Goal: Use online tool/utility: Utilize a website feature to perform a specific function

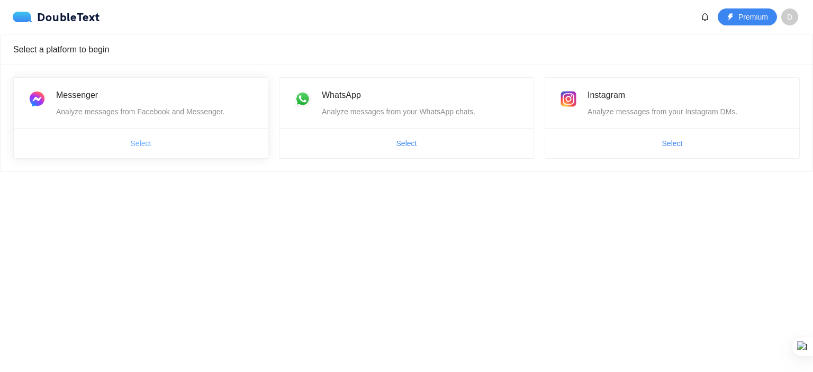
click at [149, 147] on span "Select" at bounding box center [141, 144] width 21 height 12
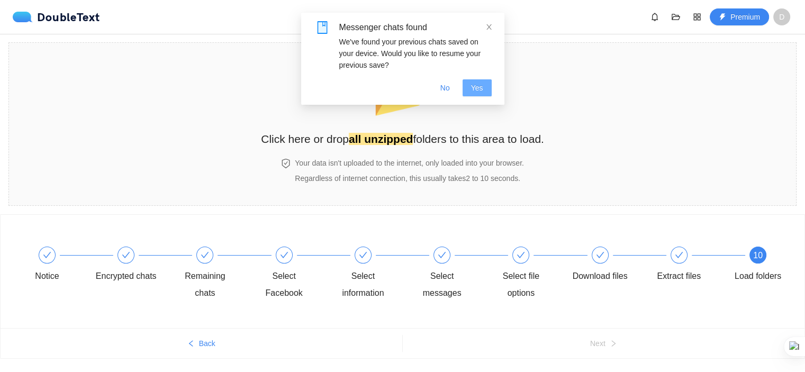
click at [469, 90] on button "Yes" at bounding box center [477, 87] width 29 height 17
click at [396, 141] on strong "all unzipped" at bounding box center [381, 139] width 64 height 12
click at [446, 89] on span "No" at bounding box center [446, 88] width 10 height 12
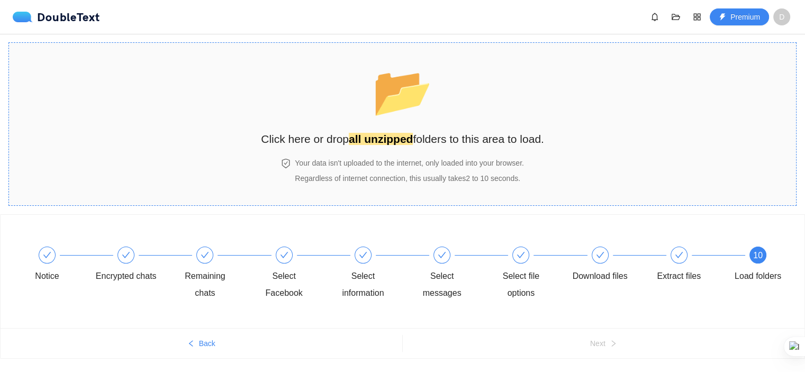
click at [361, 152] on div "📂 Click here or drop all unzipped folders to this area to load." at bounding box center [402, 103] width 283 height 100
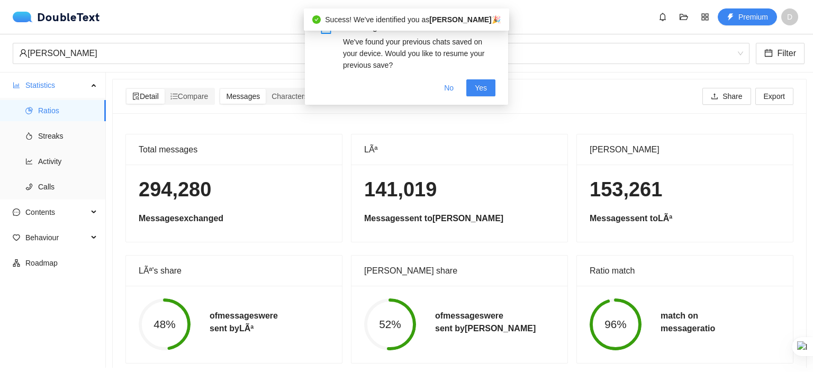
click at [496, 31] on icon "close" at bounding box center [492, 26] width 7 height 7
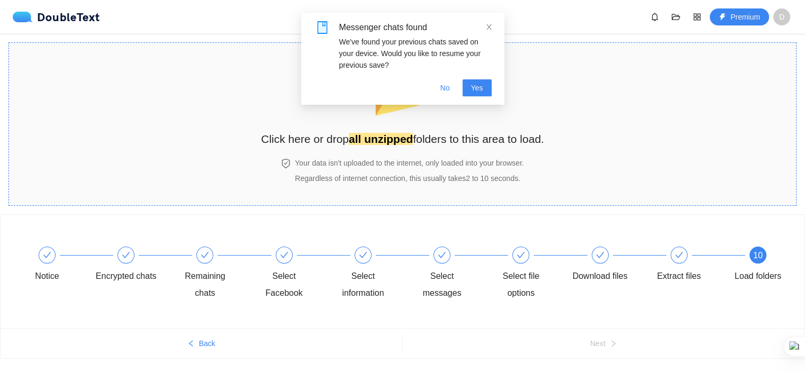
click at [393, 121] on span "📂" at bounding box center [402, 91] width 65 height 58
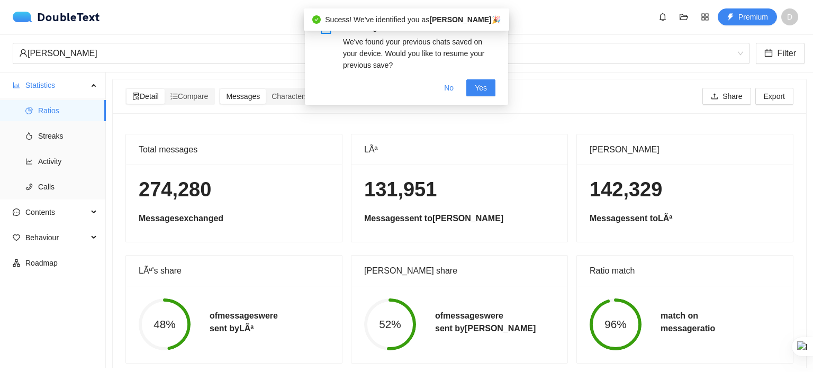
click at [492, 27] on icon "close" at bounding box center [492, 26] width 5 height 5
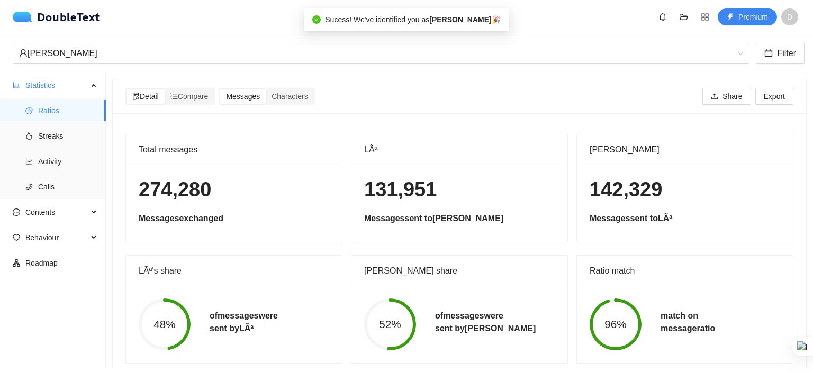
scroll to position [23, 0]
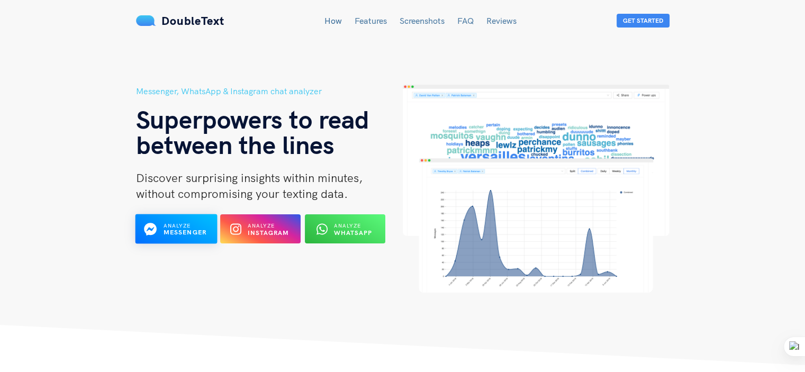
click at [169, 229] on b "Messenger" at bounding box center [184, 233] width 43 height 8
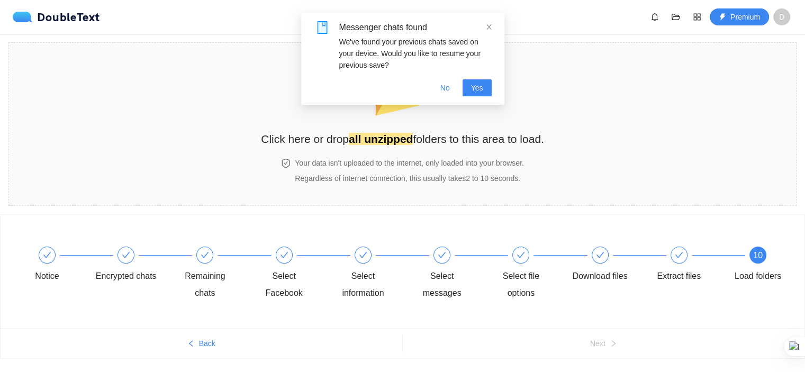
click at [492, 26] on div "Messenger chats found We've found your previous chats saved on your device. Wou…" at bounding box center [402, 59] width 203 height 92
click at [395, 138] on strong "all unzipped" at bounding box center [381, 139] width 64 height 12
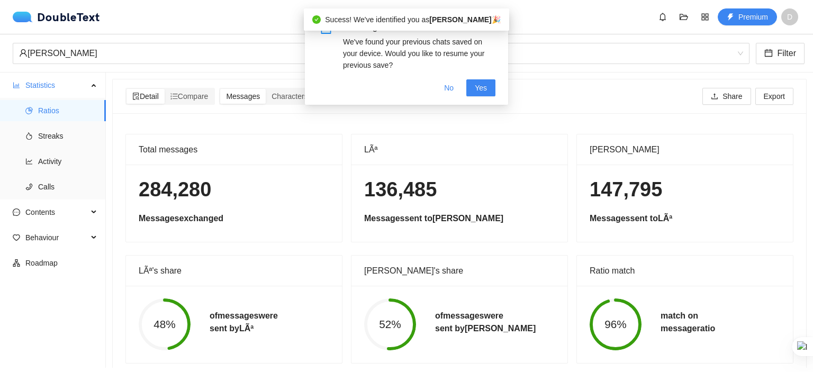
click at [494, 28] on icon "close" at bounding box center [492, 26] width 5 height 5
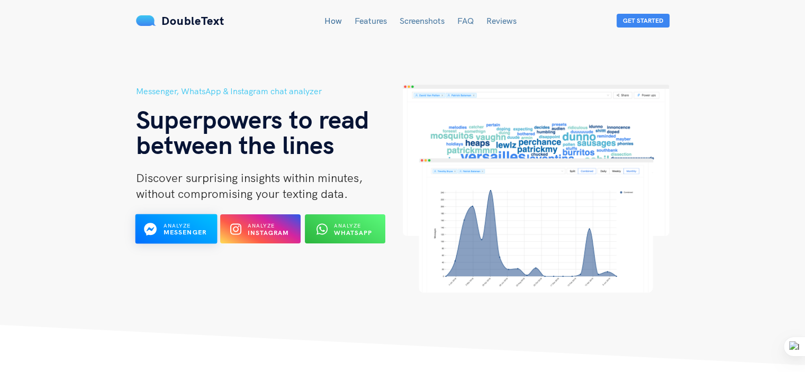
click at [169, 223] on span "Analyze" at bounding box center [177, 225] width 28 height 7
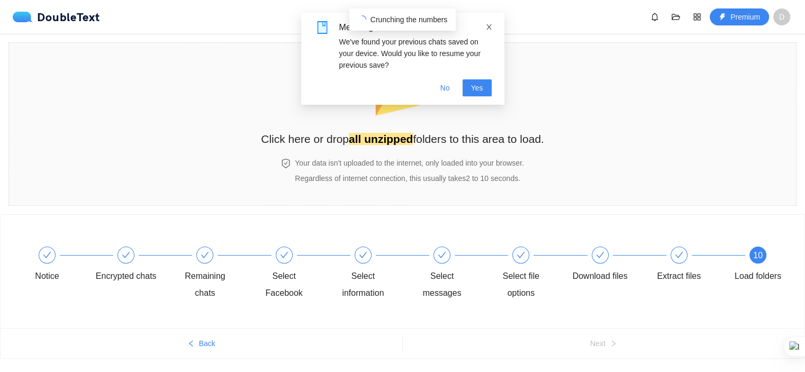
click at [489, 27] on icon "close" at bounding box center [489, 26] width 5 height 5
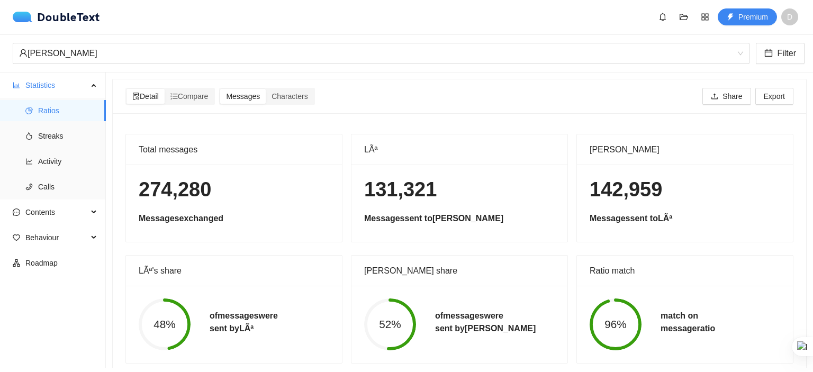
scroll to position [23, 0]
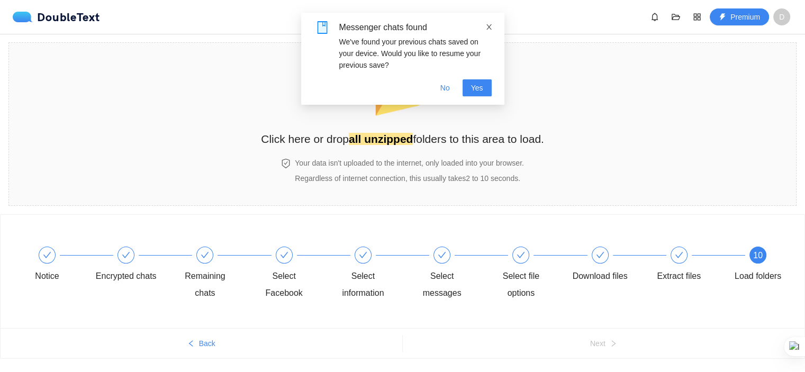
click at [491, 29] on icon "close" at bounding box center [489, 26] width 7 height 7
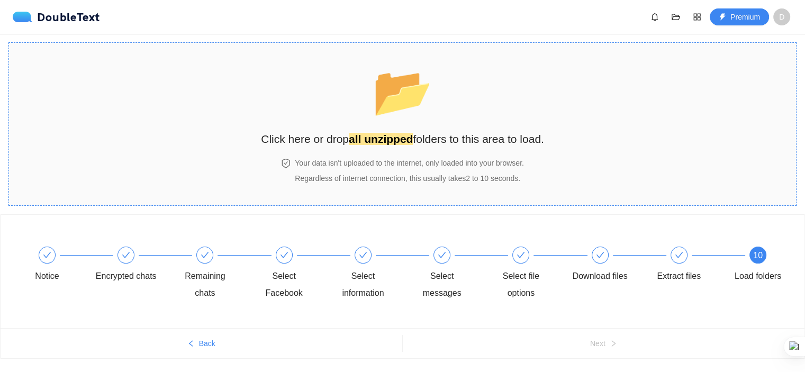
click at [409, 119] on span "📂" at bounding box center [402, 92] width 61 height 54
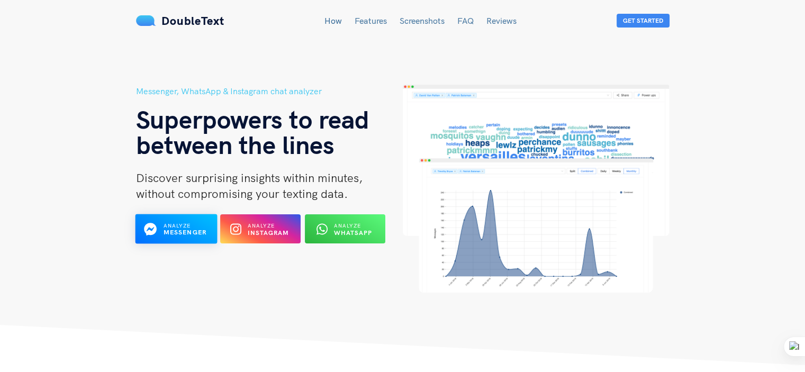
click at [163, 230] on div "Analyze Messenger" at bounding box center [176, 229] width 44 height 16
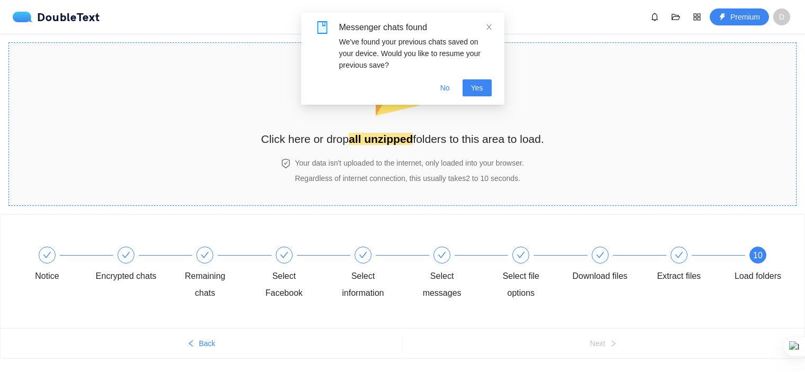
click at [373, 128] on div "📂 Click here or drop all unzipped folders to this area to load." at bounding box center [402, 100] width 283 height 94
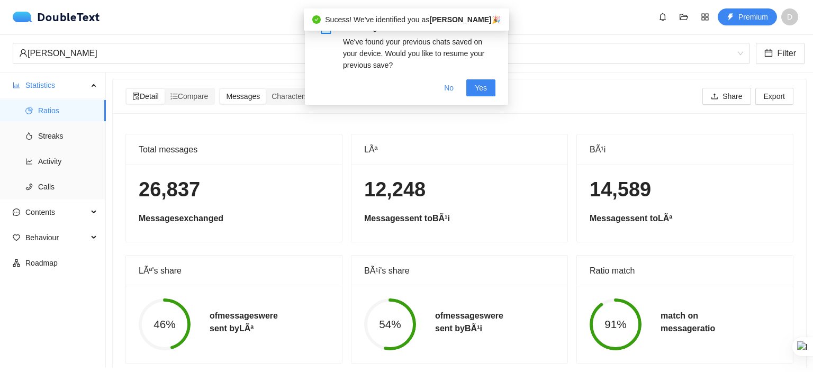
click at [494, 24] on icon "close" at bounding box center [492, 26] width 7 height 7
